Goal: Navigation & Orientation: Find specific page/section

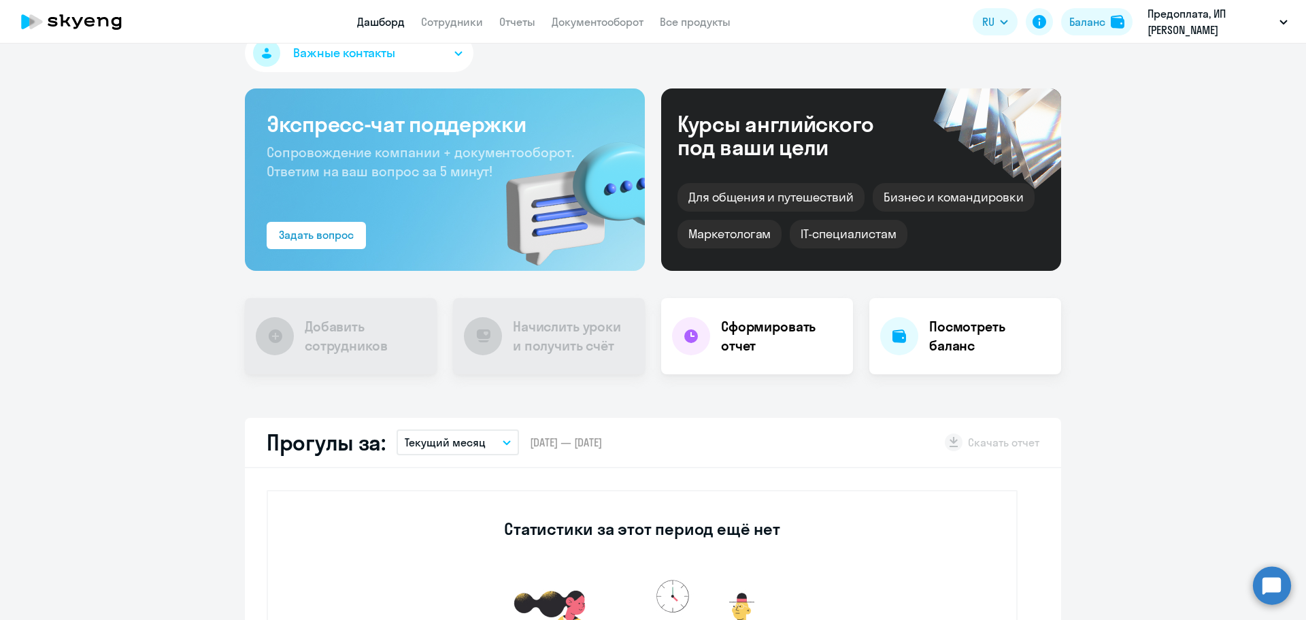
scroll to position [22, 0]
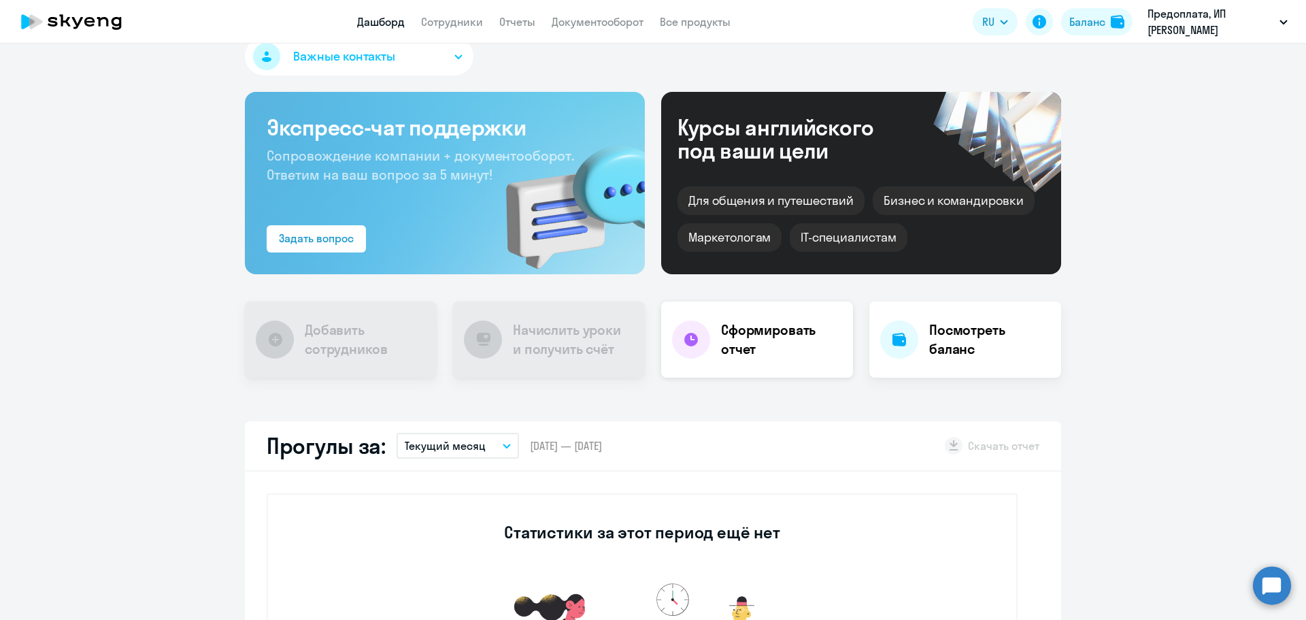
click at [771, 329] on h4 "Сформировать отчет" at bounding box center [781, 339] width 121 height 38
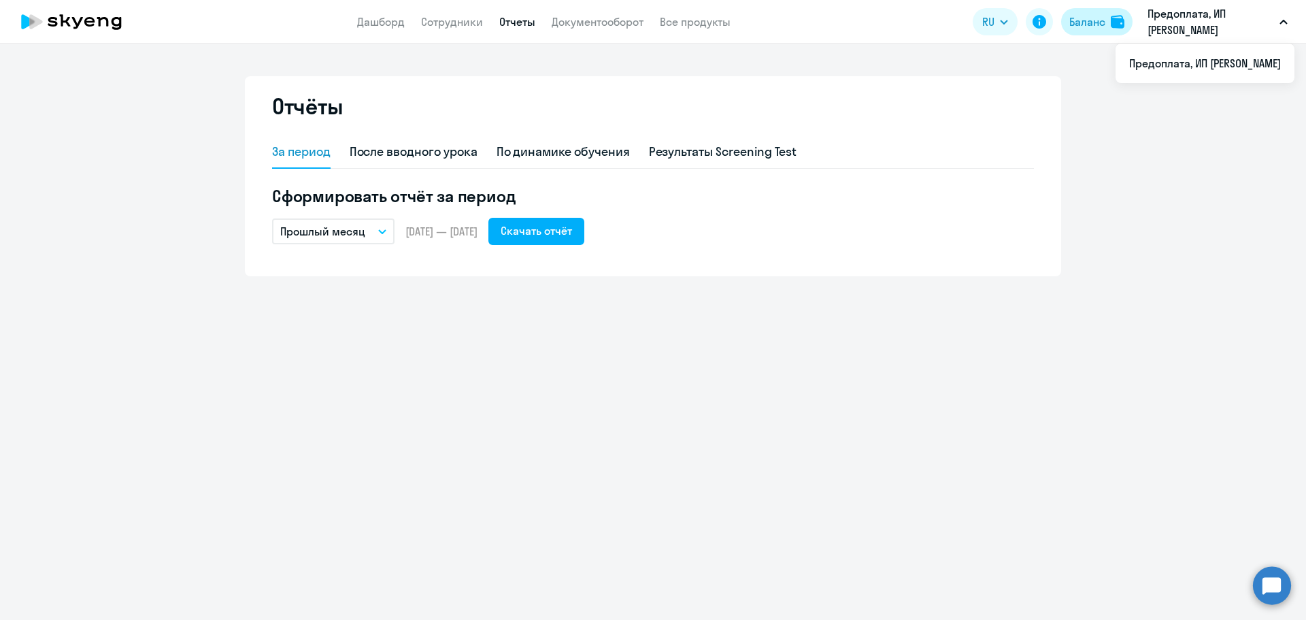
click at [1121, 18] on img at bounding box center [1118, 22] width 14 height 14
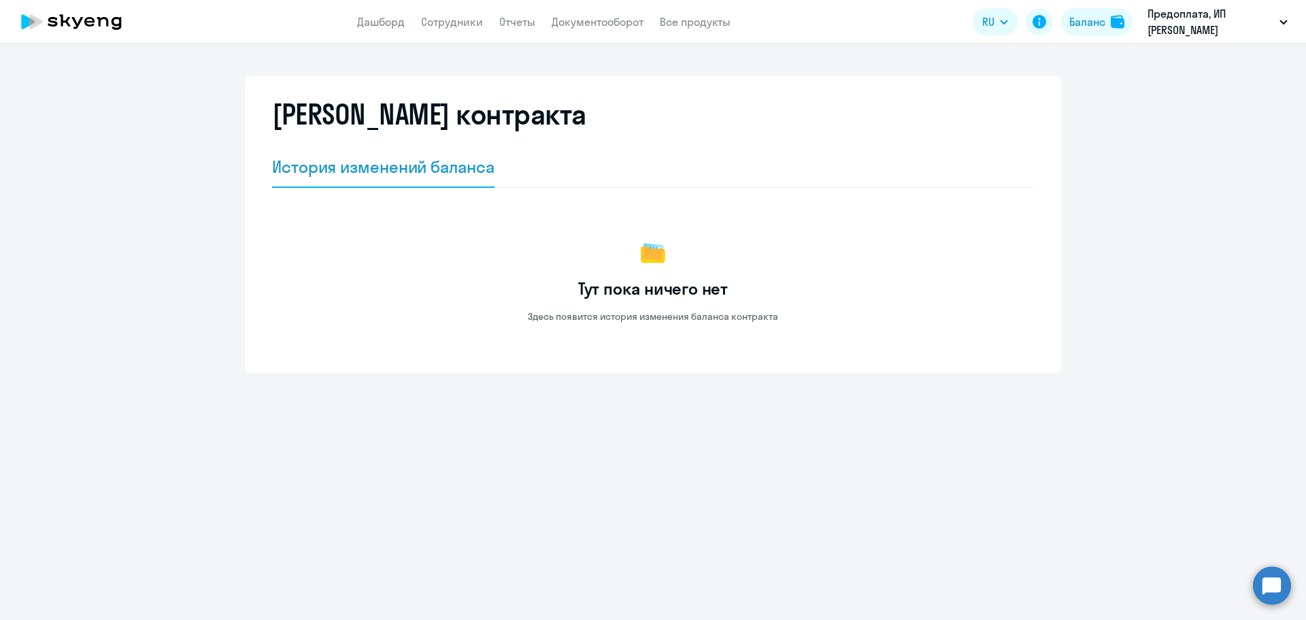
click at [79, 20] on icon at bounding box center [72, 22] width 120 height 34
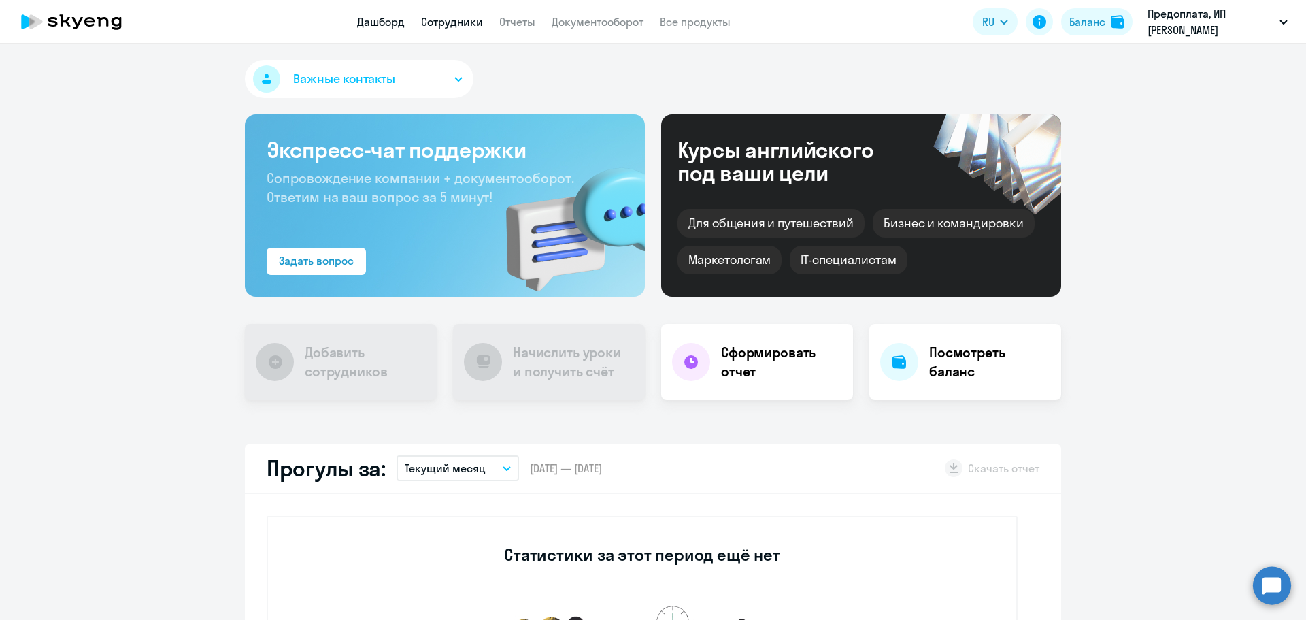
click at [467, 21] on link "Сотрудники" at bounding box center [452, 22] width 62 height 14
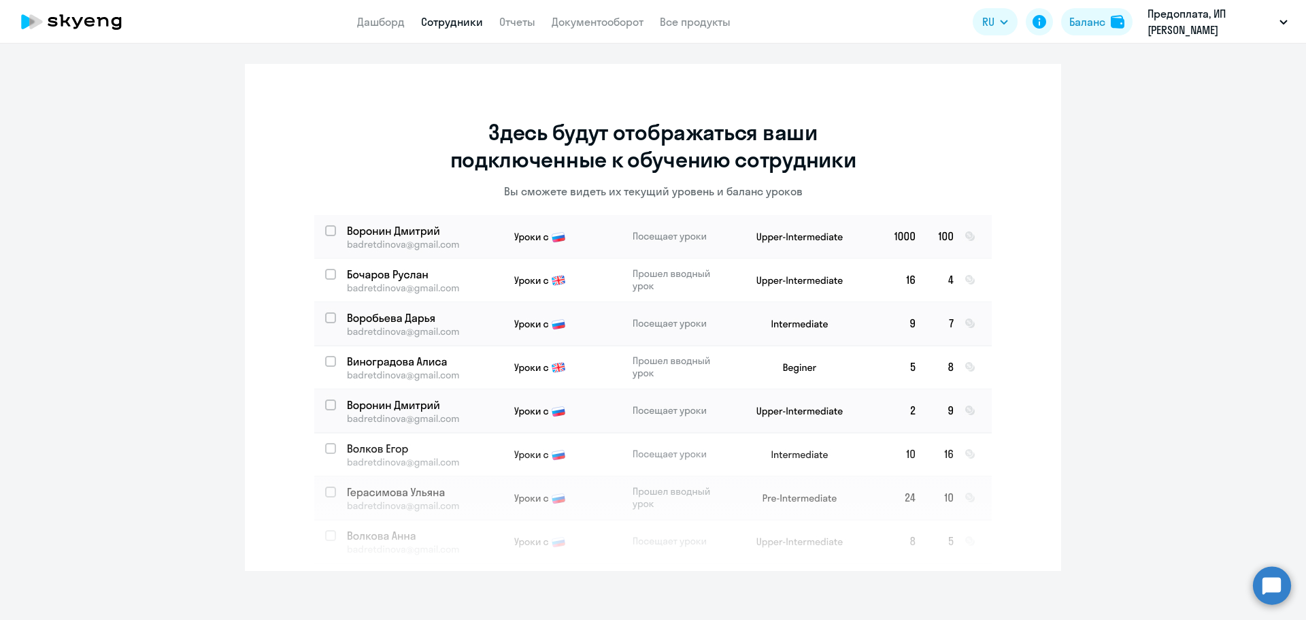
click at [86, 18] on icon at bounding box center [72, 22] width 120 height 34
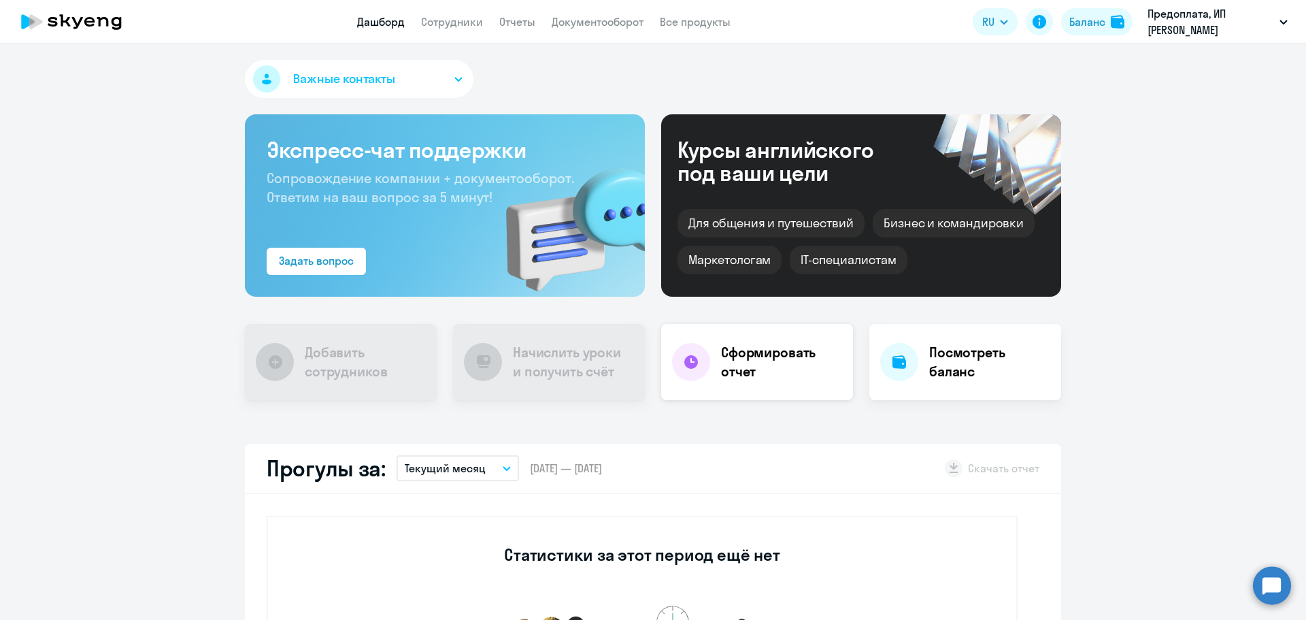
click at [760, 370] on h4 "Сформировать отчет" at bounding box center [781, 362] width 121 height 38
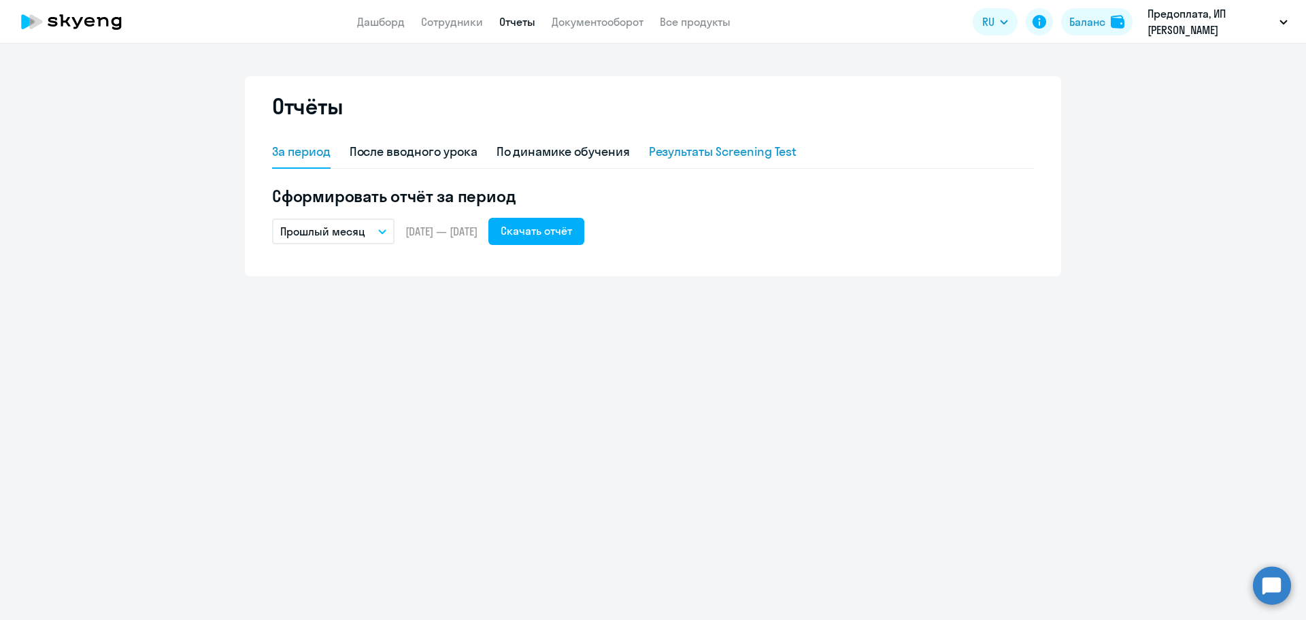
click at [680, 150] on div "Результаты Screening Test" at bounding box center [723, 152] width 148 height 18
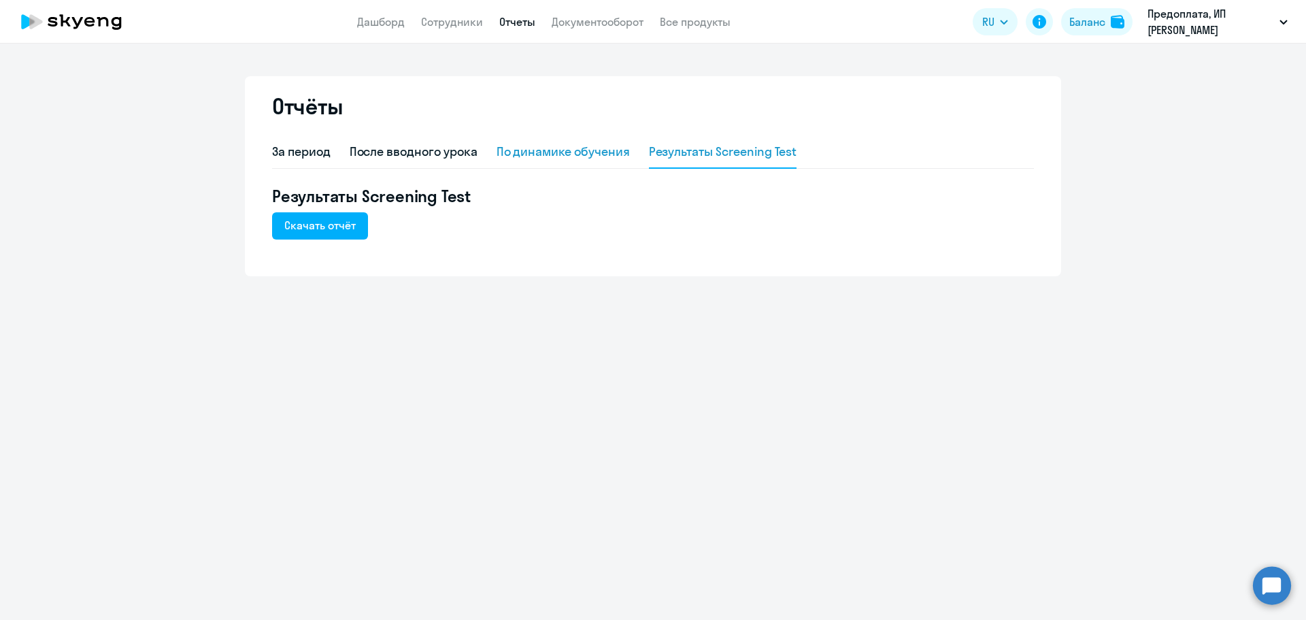
click at [551, 151] on div "По динамике обучения" at bounding box center [563, 152] width 133 height 18
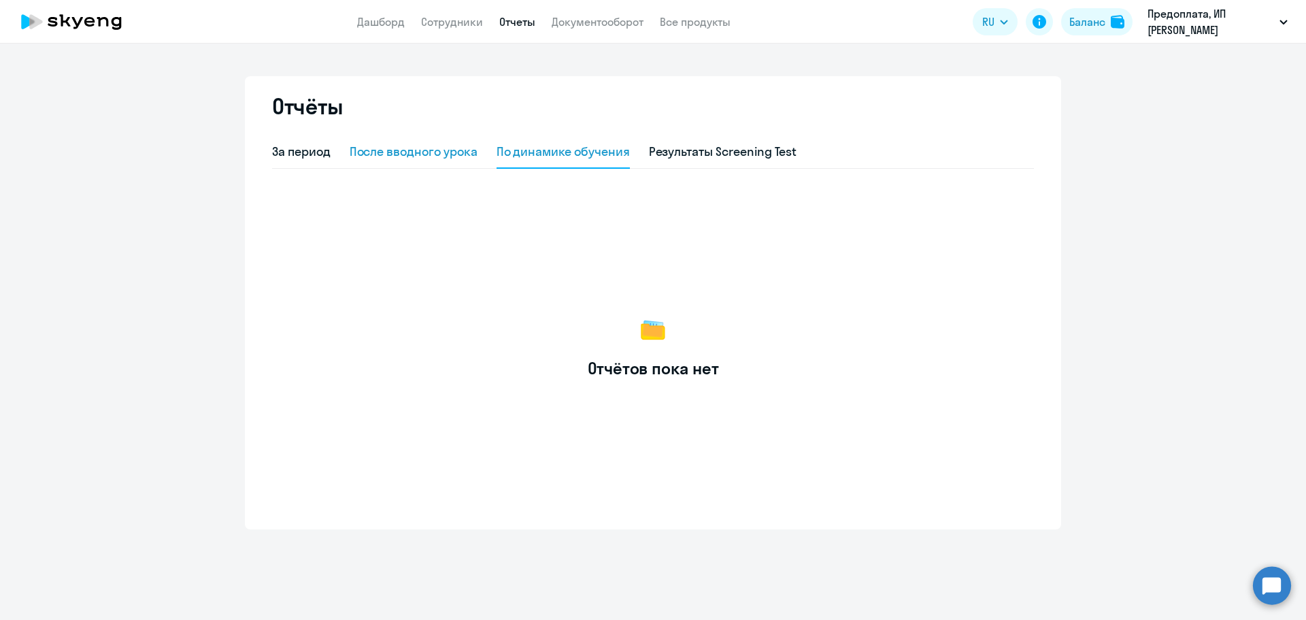
click at [421, 148] on div "После вводного урока" at bounding box center [414, 152] width 128 height 18
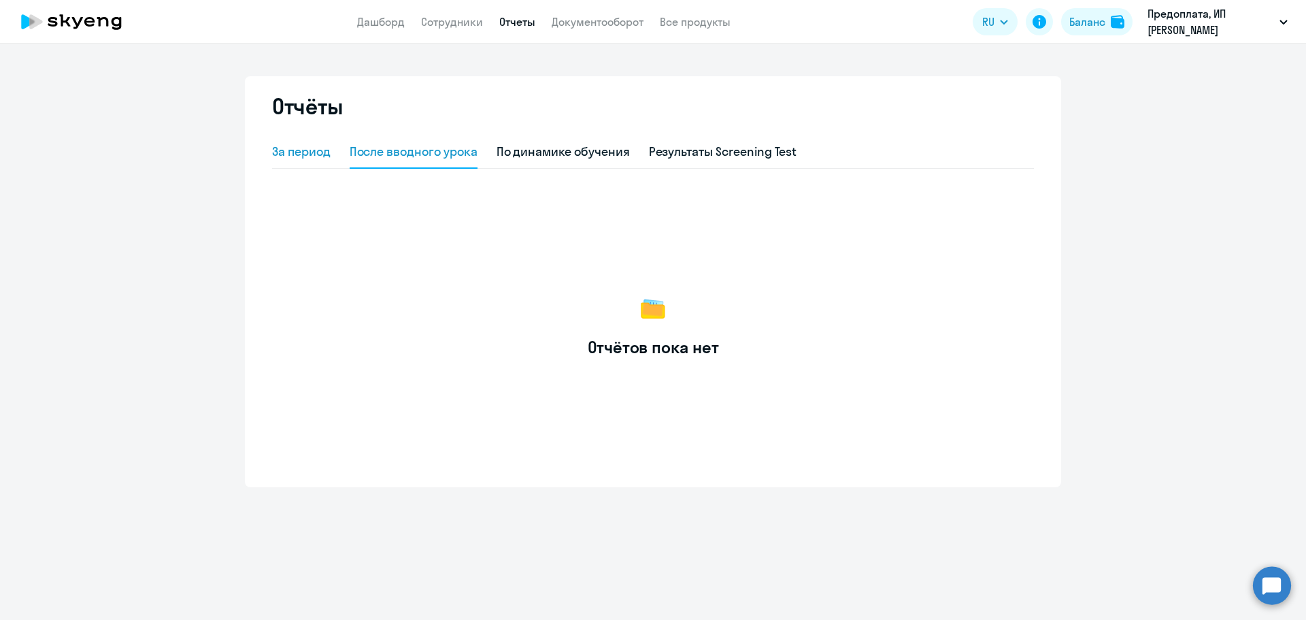
click at [310, 144] on div "За период" at bounding box center [301, 152] width 58 height 18
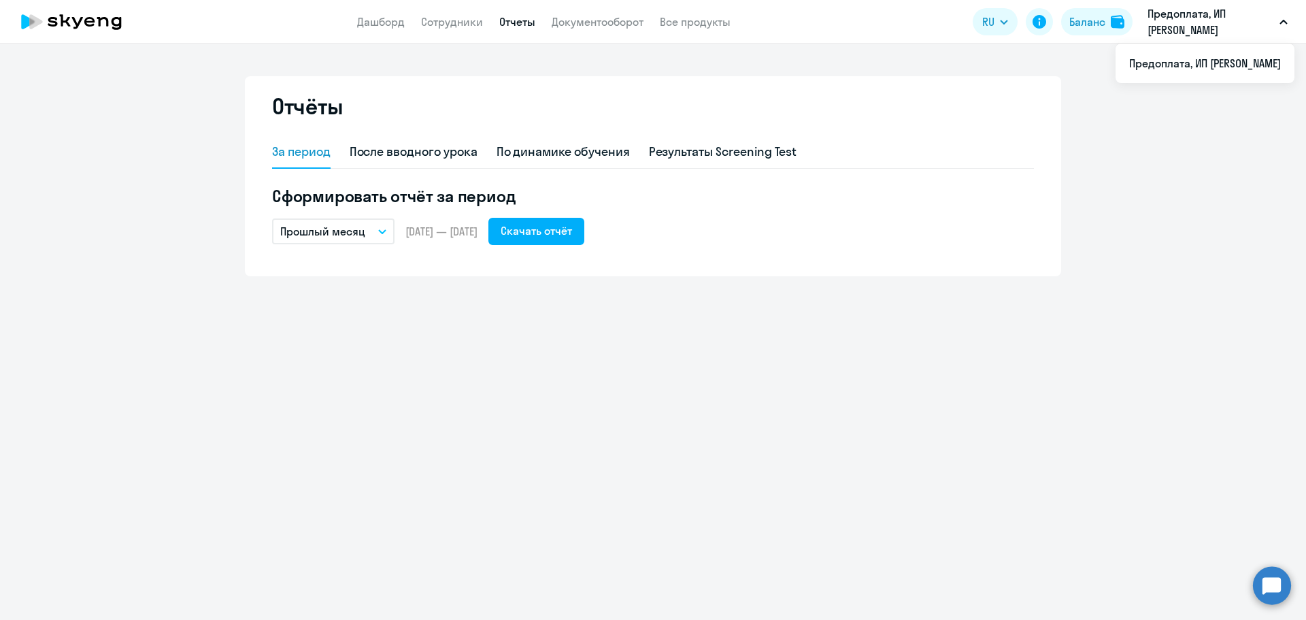
click at [1289, 24] on button "Предоплата, ИП [PERSON_NAME]" at bounding box center [1218, 21] width 154 height 33
click at [60, 24] on icon at bounding box center [72, 22] width 120 height 34
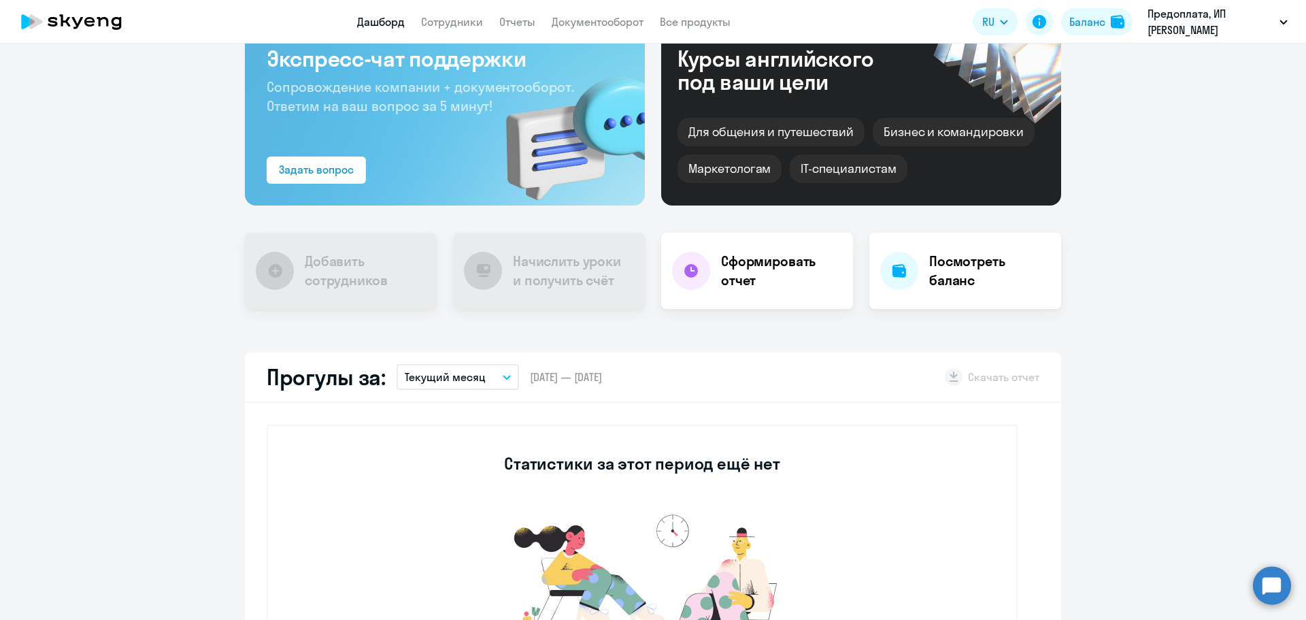
scroll to position [7, 0]
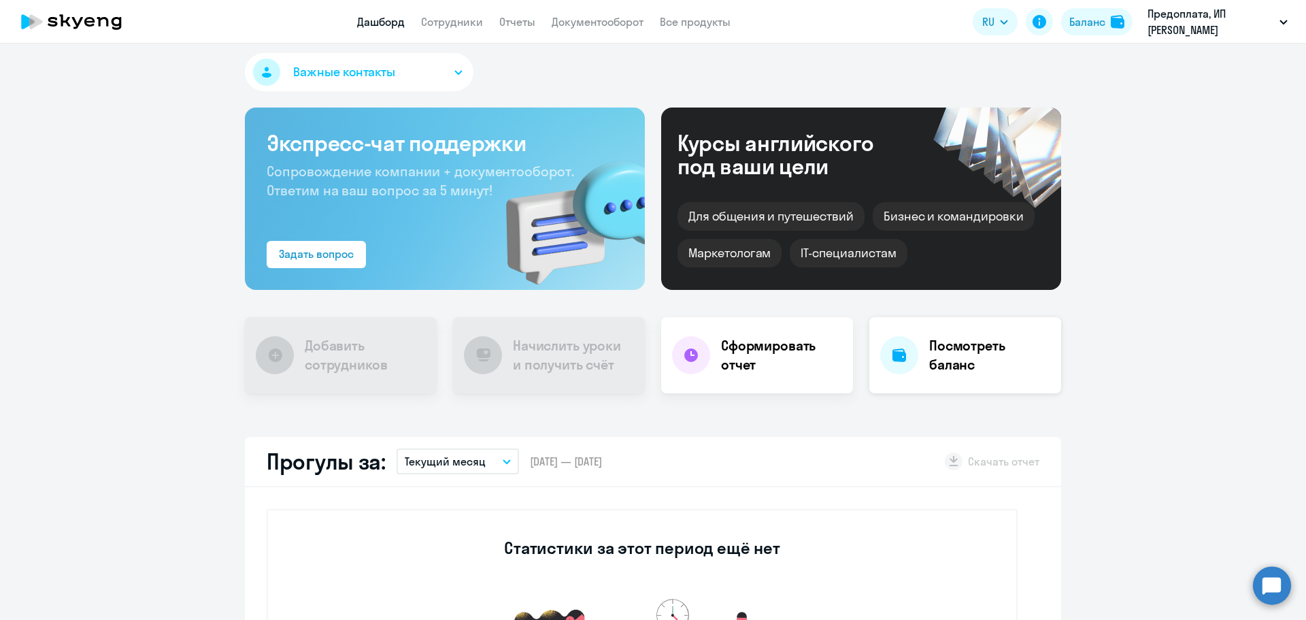
click at [949, 344] on h4 "Посмотреть баланс" at bounding box center [989, 355] width 121 height 38
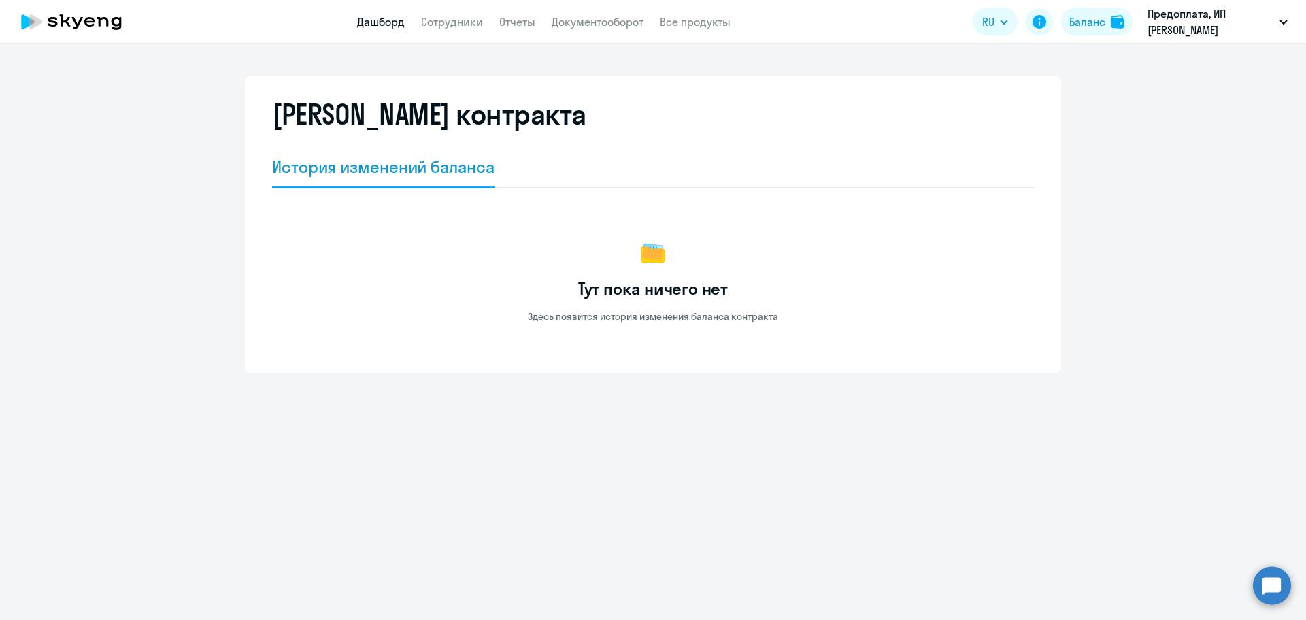
click at [361, 24] on link "Дашборд" at bounding box center [381, 22] width 48 height 14
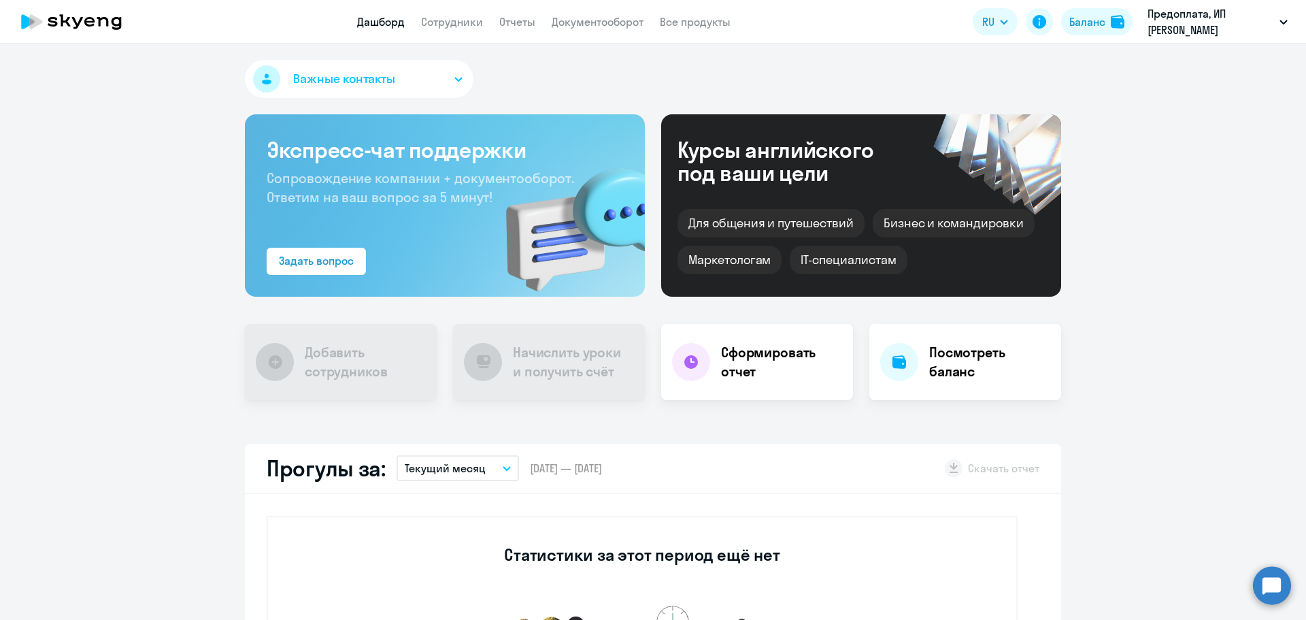
click at [459, 29] on app-menu-item-link "Сотрудники" at bounding box center [452, 22] width 62 height 17
click at [439, 78] on button "Важные контакты" at bounding box center [359, 79] width 229 height 38
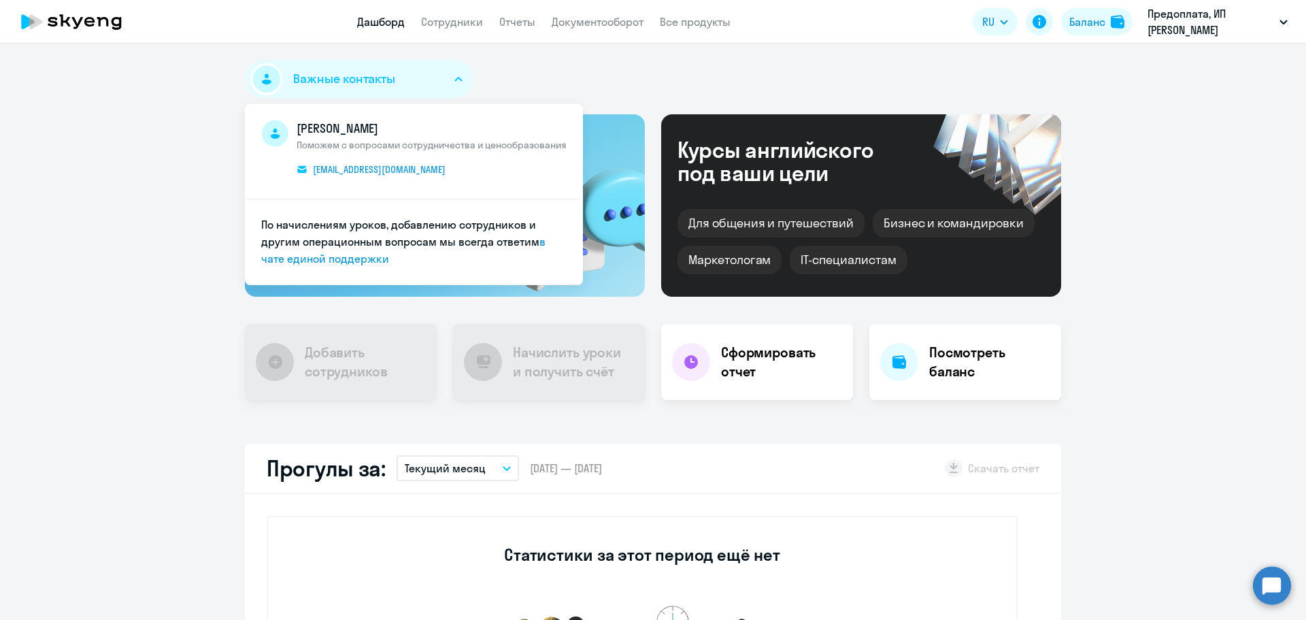
click at [63, 18] on icon at bounding box center [72, 22] width 120 height 34
